Goal: Task Accomplishment & Management: Manage account settings

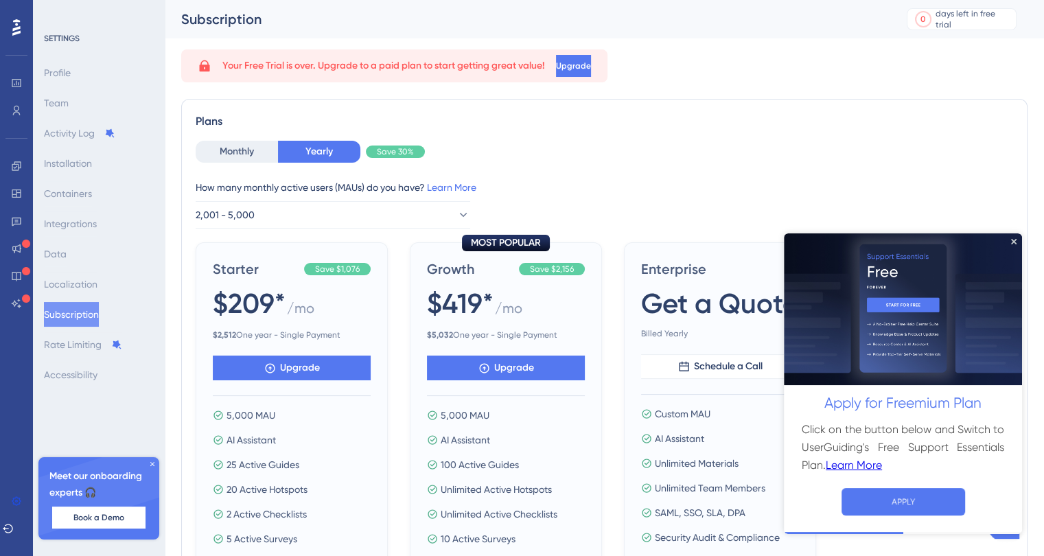
click at [1016, 238] on img at bounding box center [902, 309] width 238 height 152
click at [1015, 239] on icon "Close Preview" at bounding box center [1013, 240] width 5 height 5
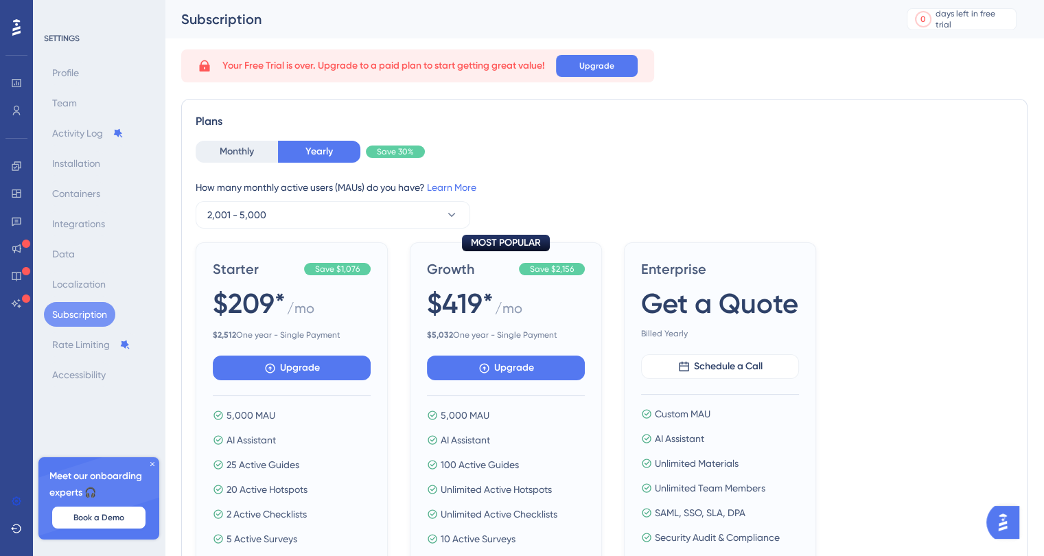
click at [91, 307] on button "Subscription" at bounding box center [79, 314] width 71 height 25
click at [150, 467] on icon at bounding box center [152, 464] width 8 height 8
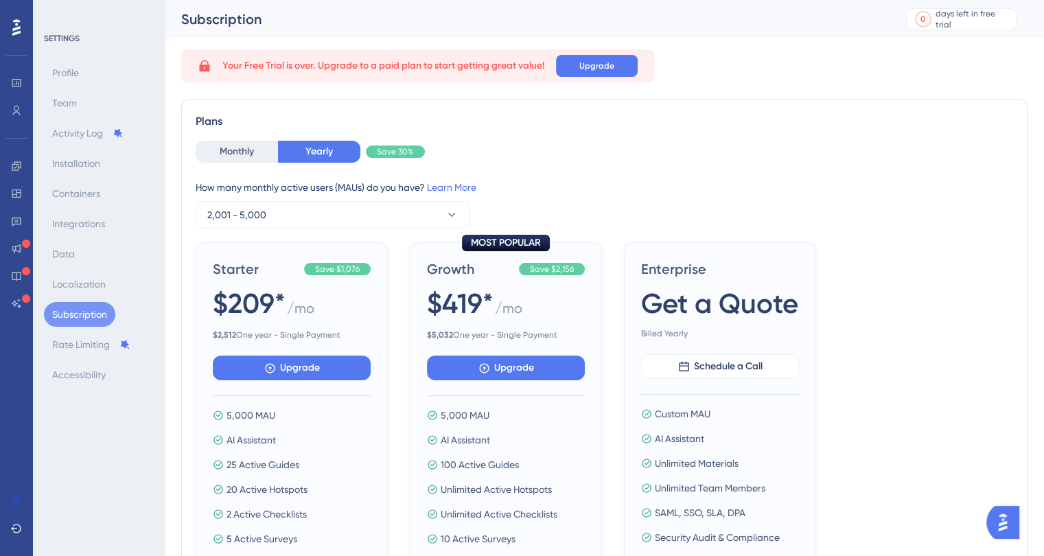
click at [151, 466] on div "SETTINGS Profile Team Activity Log Installation Containers Integrations Data Lo…" at bounding box center [99, 278] width 132 height 556
click at [21, 157] on div at bounding box center [16, 217] width 27 height 193
click at [228, 158] on button "Monthly" at bounding box center [237, 152] width 82 height 22
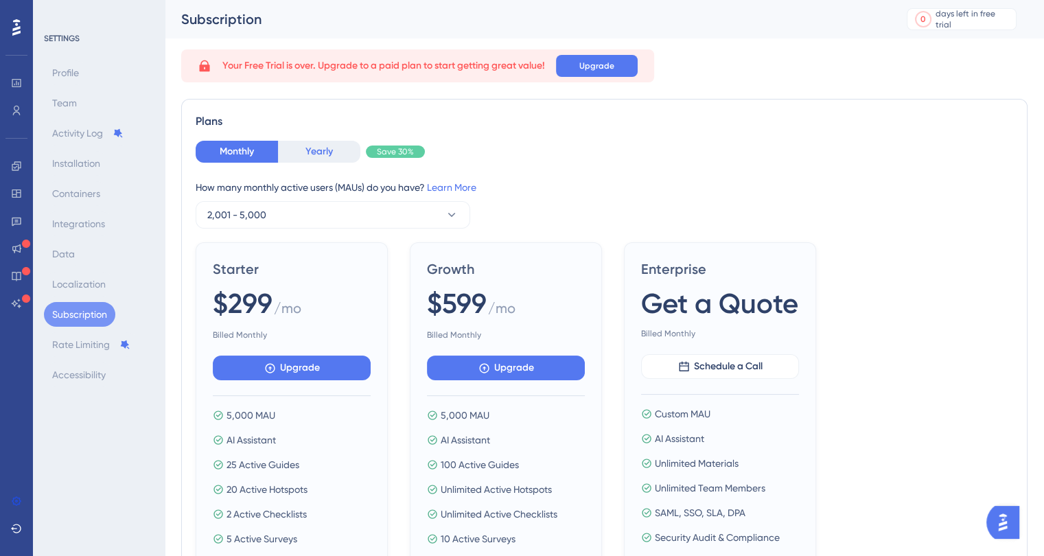
click at [318, 150] on button "Yearly" at bounding box center [319, 152] width 82 height 22
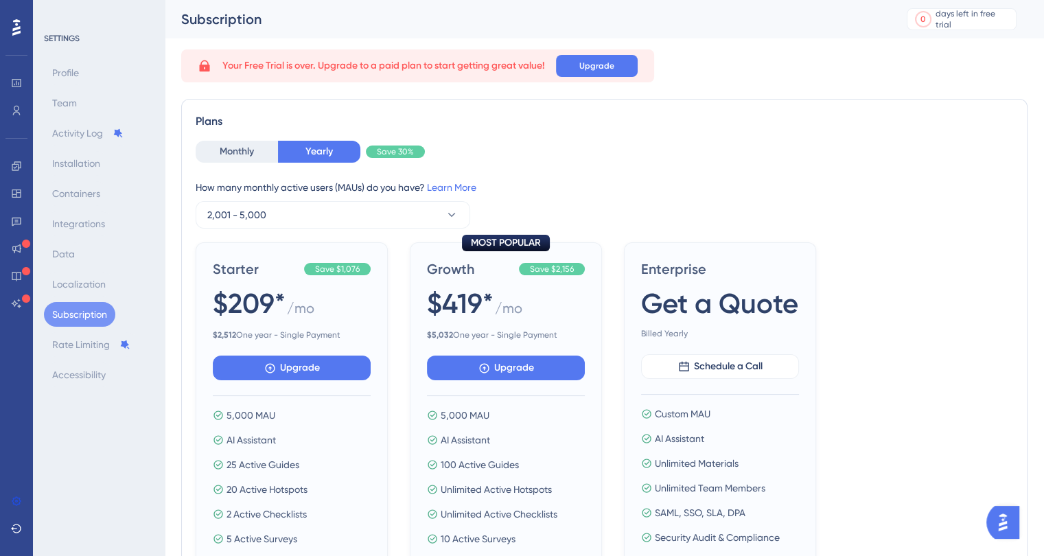
click at [1013, 529] on img "Open AI Assistant Launcher" at bounding box center [1002, 522] width 25 height 25
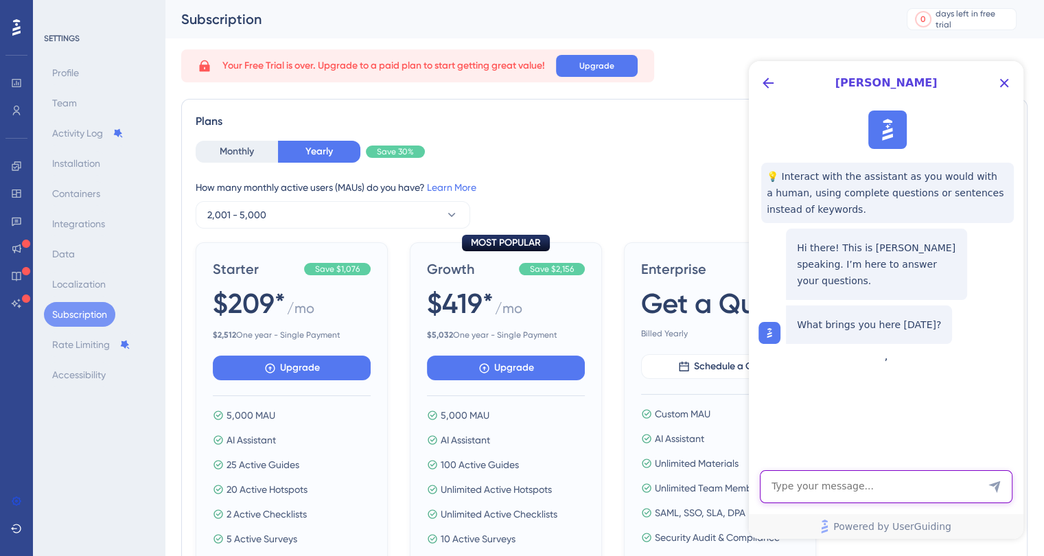
click at [877, 479] on textarea "AI Assistant Text Input" at bounding box center [885, 486] width 252 height 33
type textarea "the user guide is still working even though my subscription is done"
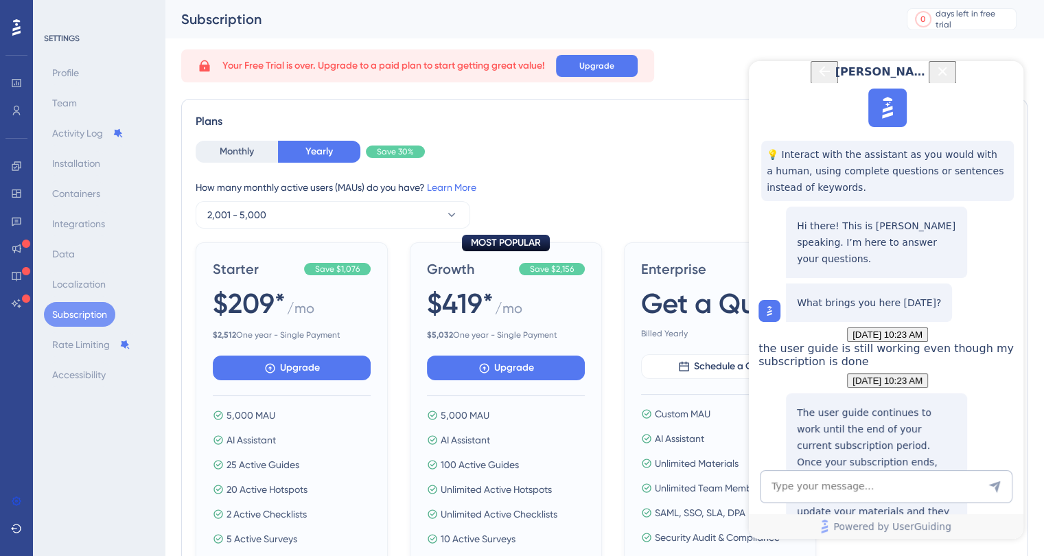
scroll to position [187, 0]
click at [843, 483] on textarea "AI Assistant Text Input" at bounding box center [885, 486] width 252 height 33
type textarea "ok but i want the guide to be off now"
